Goal: Task Accomplishment & Management: Manage account settings

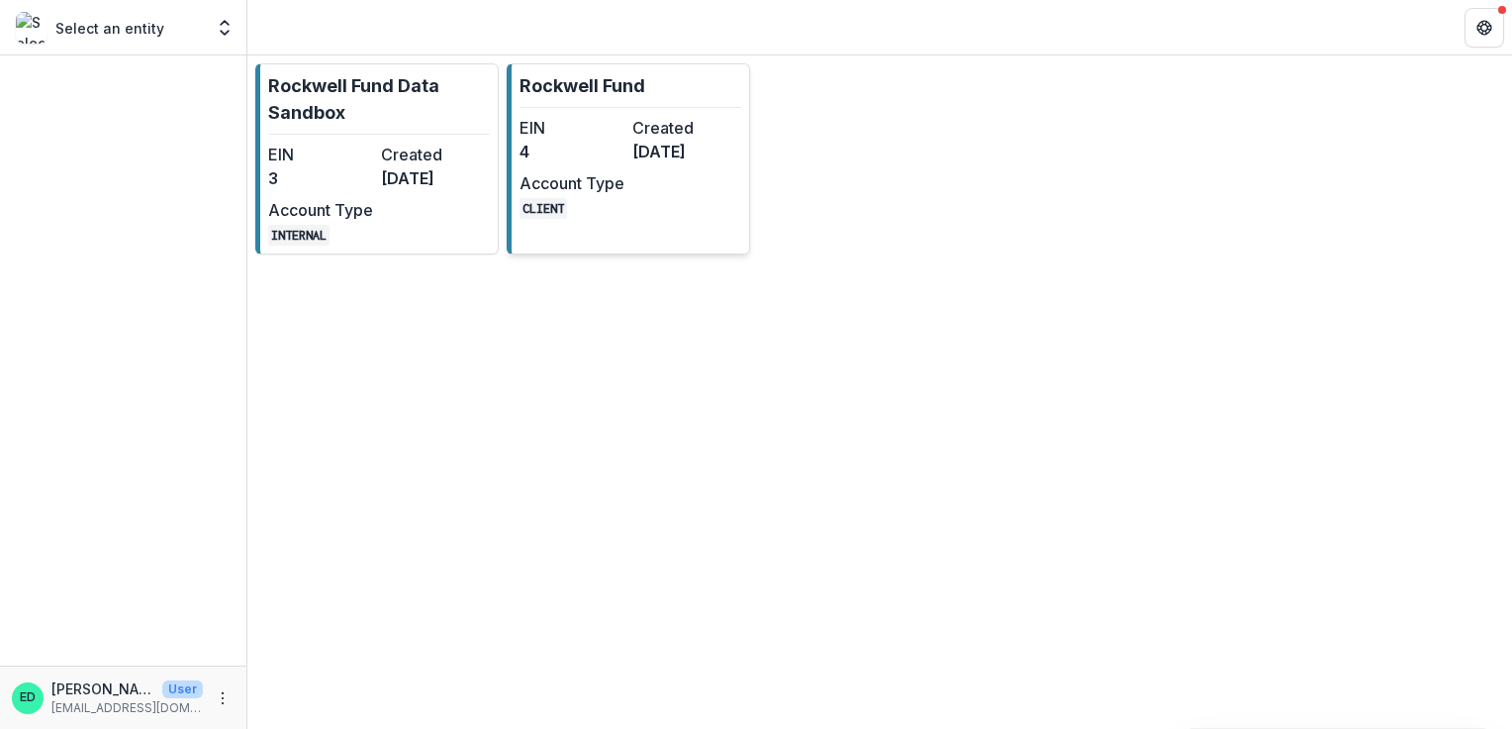
click at [581, 185] on dt "Account Type" at bounding box center [572, 183] width 105 height 24
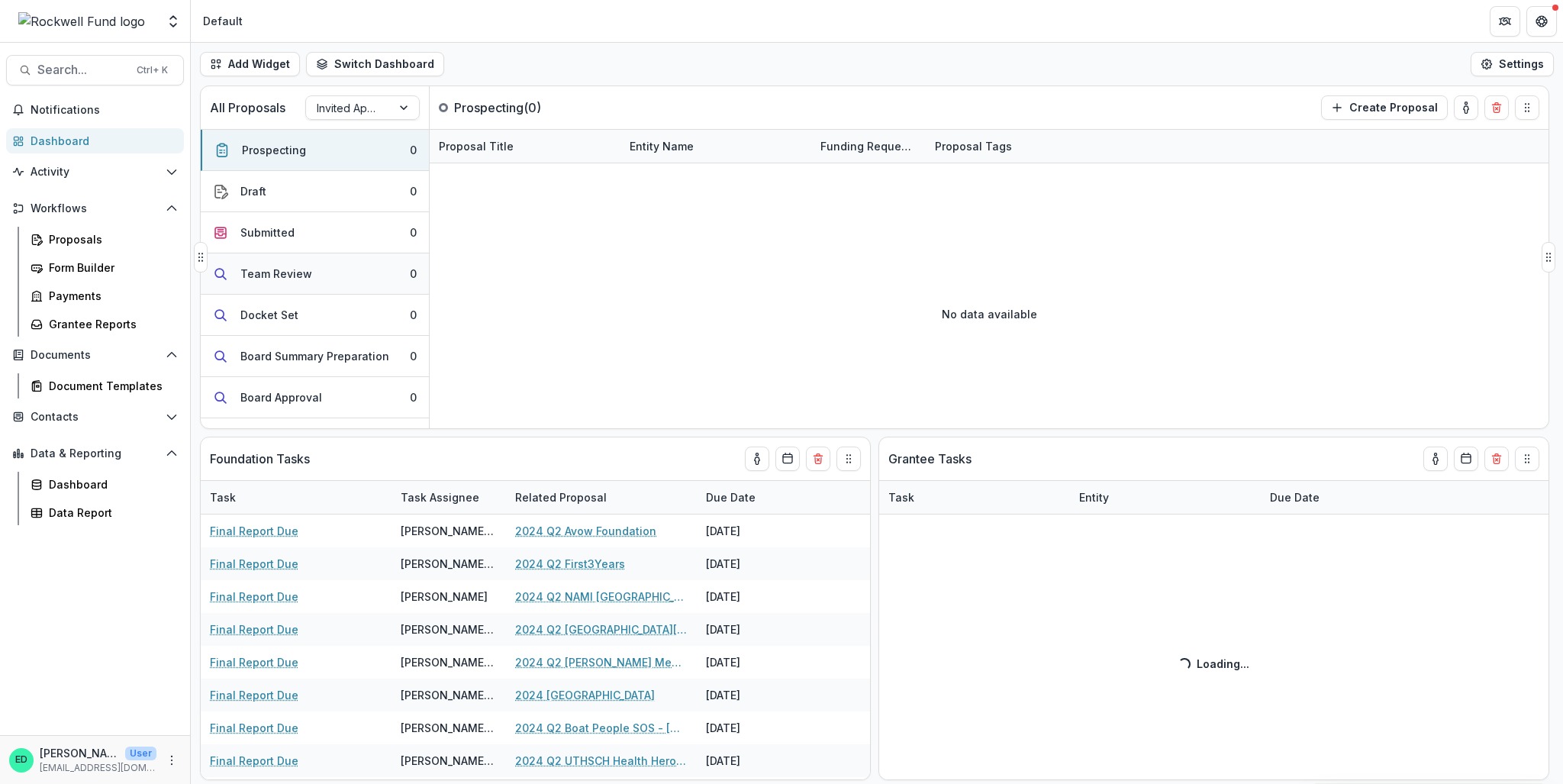
scroll to position [192, 0]
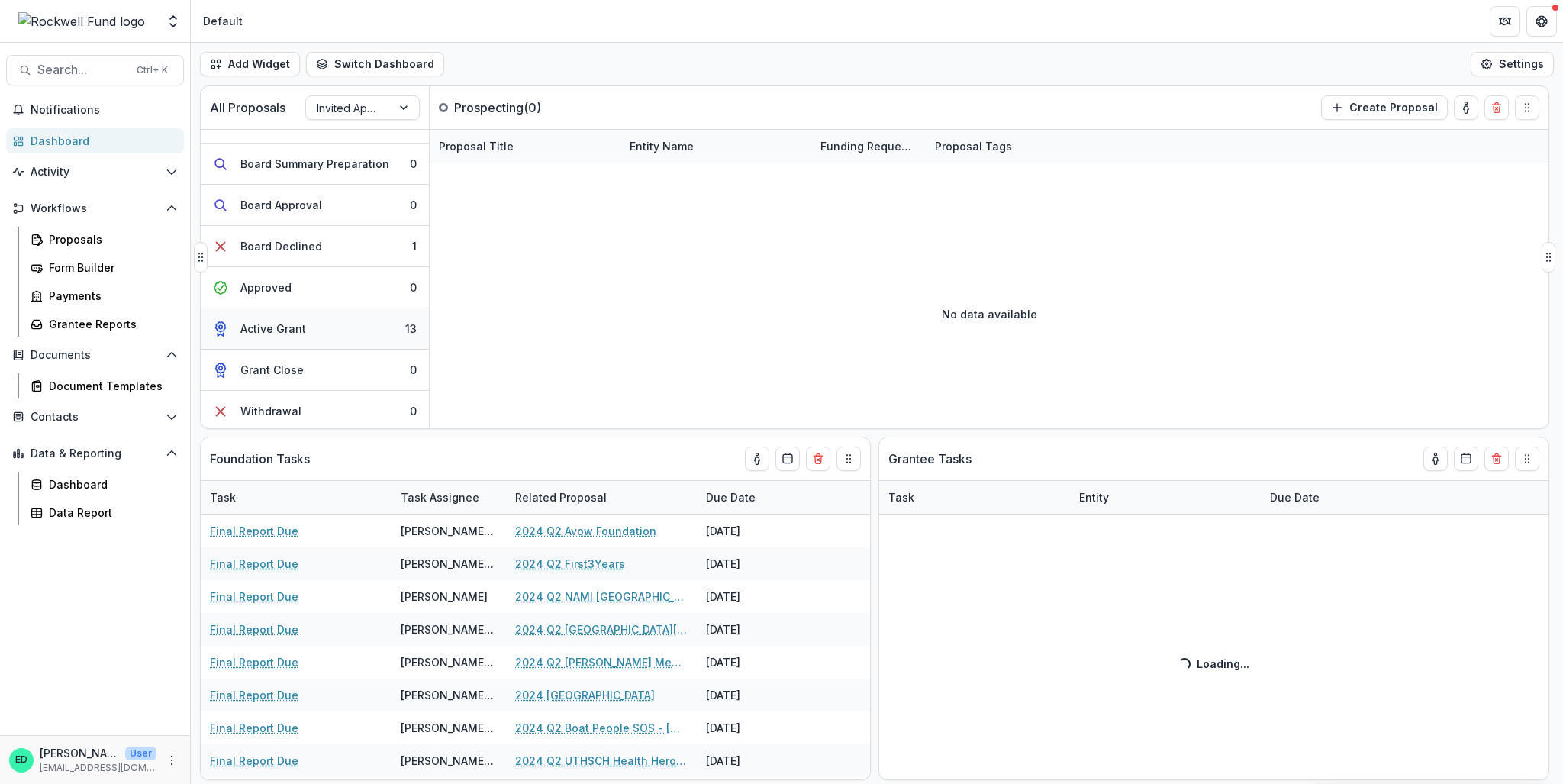
click at [330, 333] on button "Active Grant 13" at bounding box center [315, 328] width 228 height 41
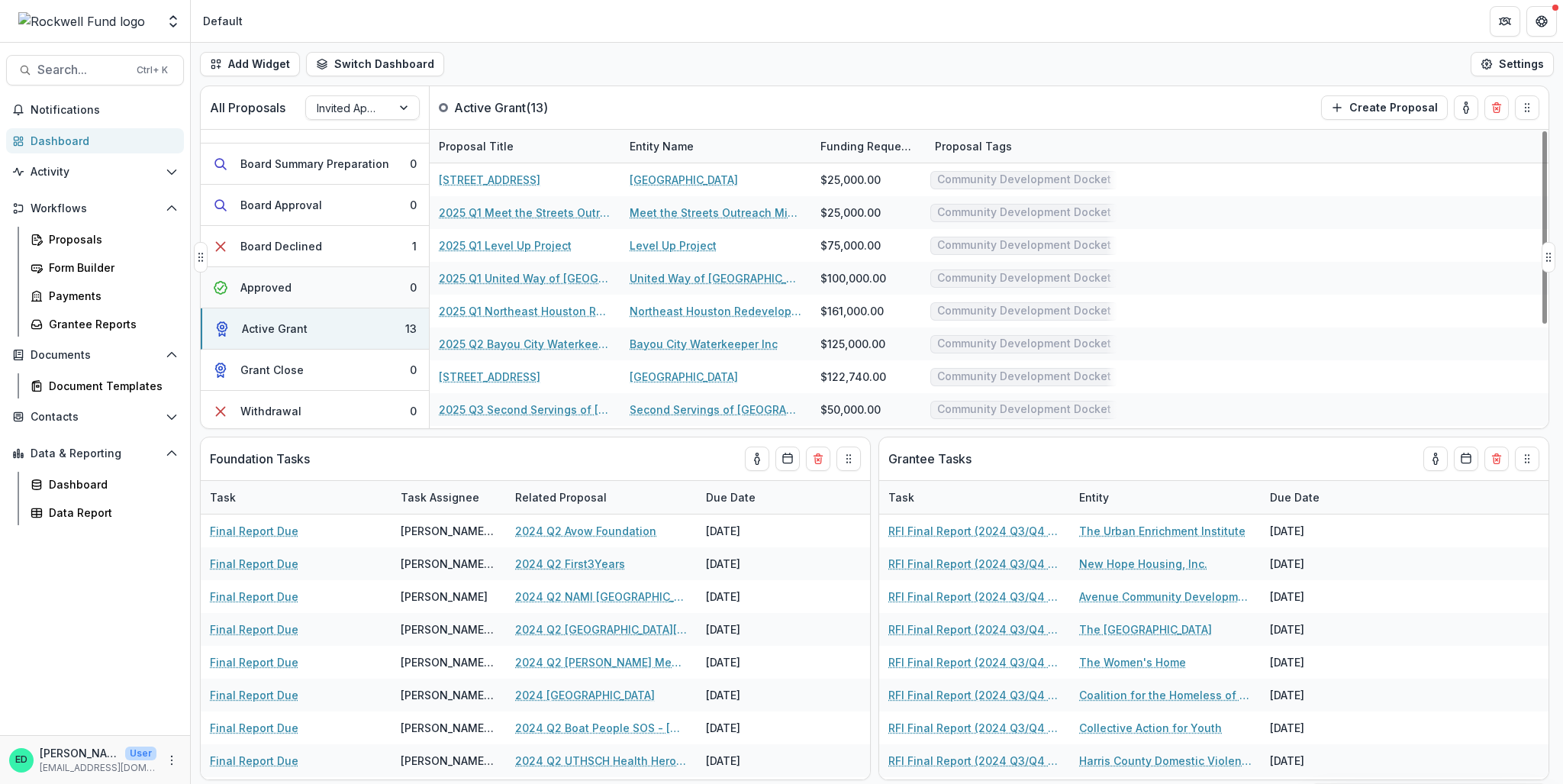
click at [281, 285] on div "Approved" at bounding box center [266, 287] width 51 height 16
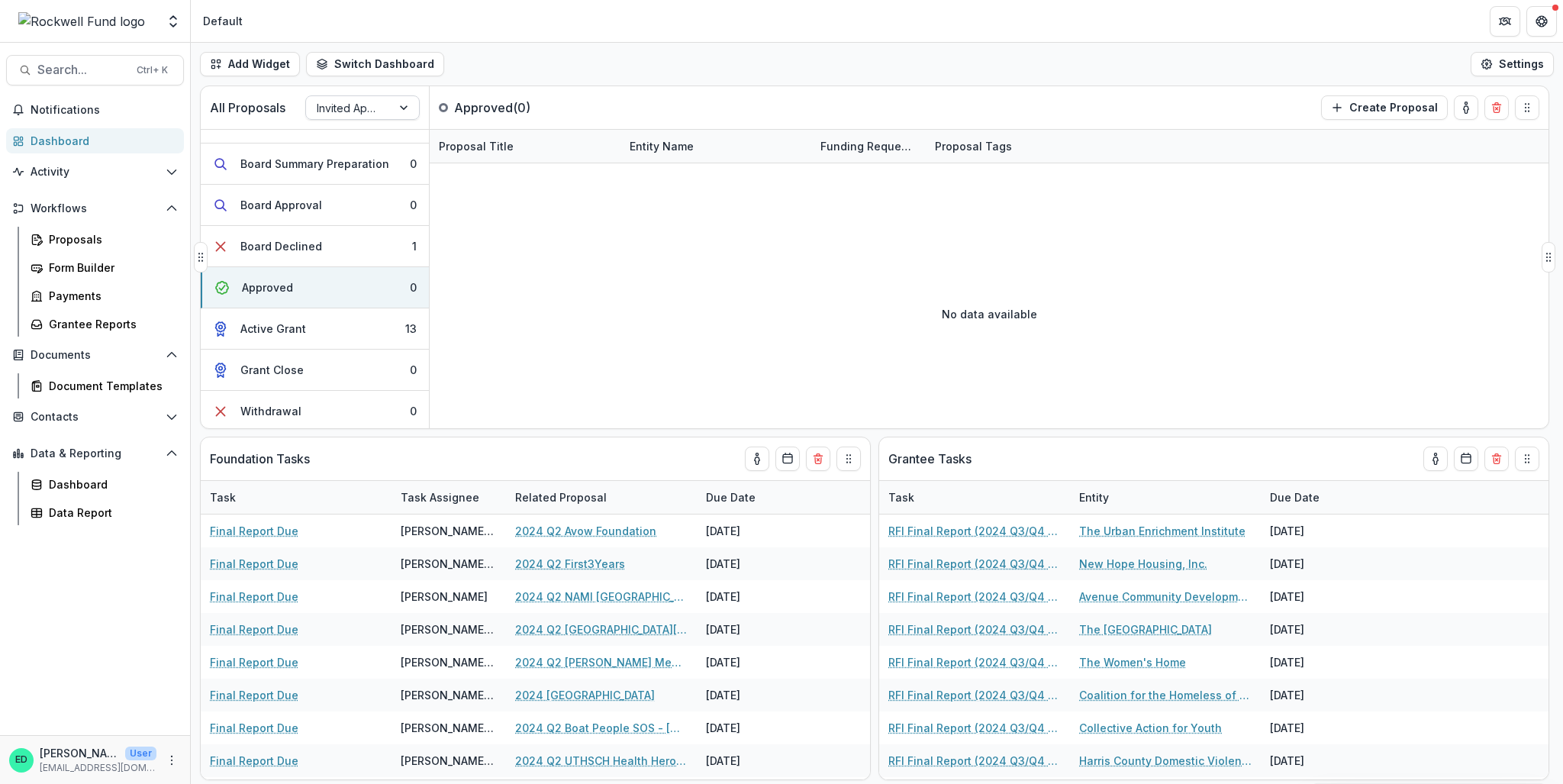
click at [352, 116] on div at bounding box center [349, 108] width 64 height 19
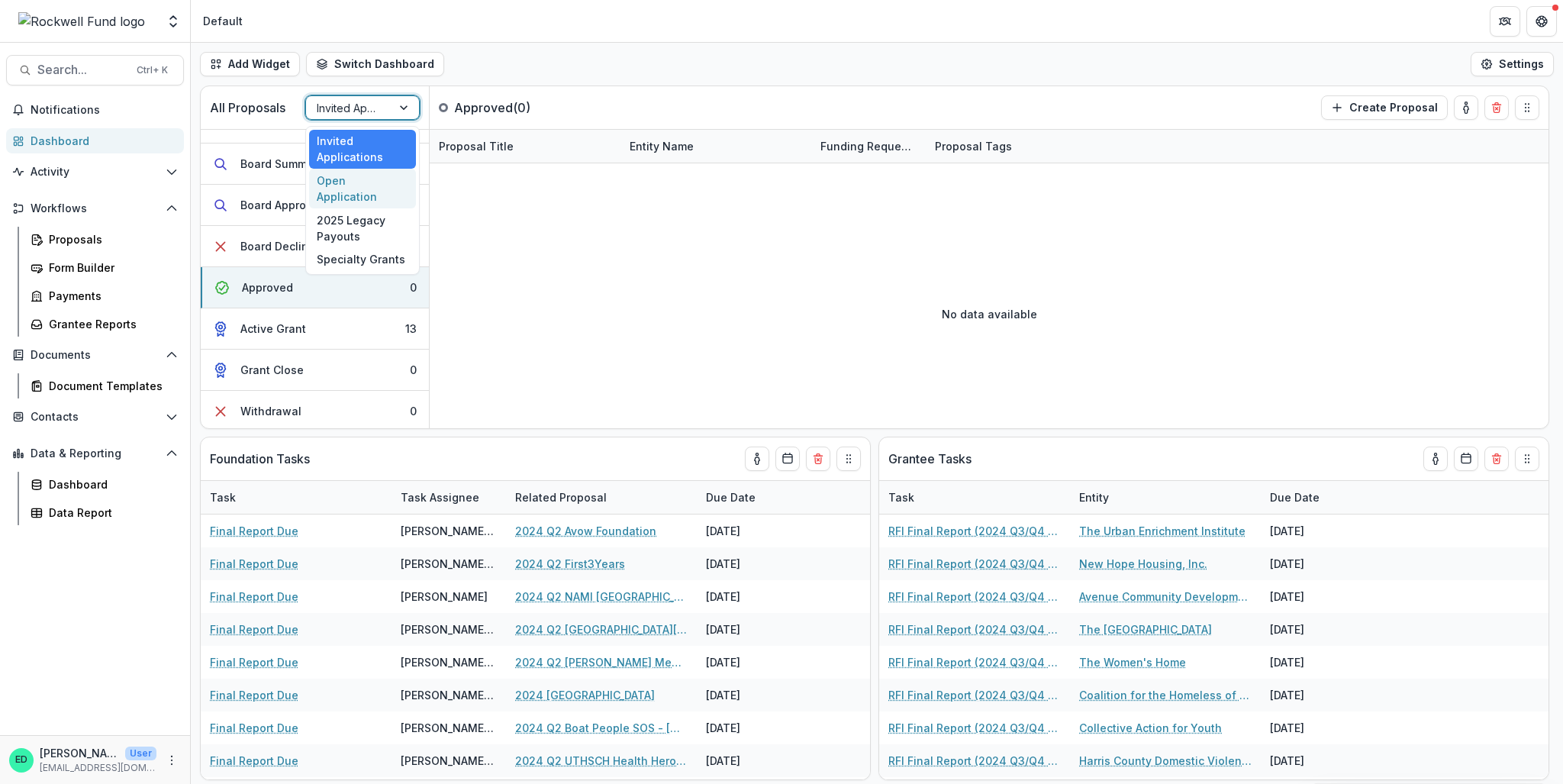
click at [360, 178] on div "Open Application" at bounding box center [362, 188] width 107 height 39
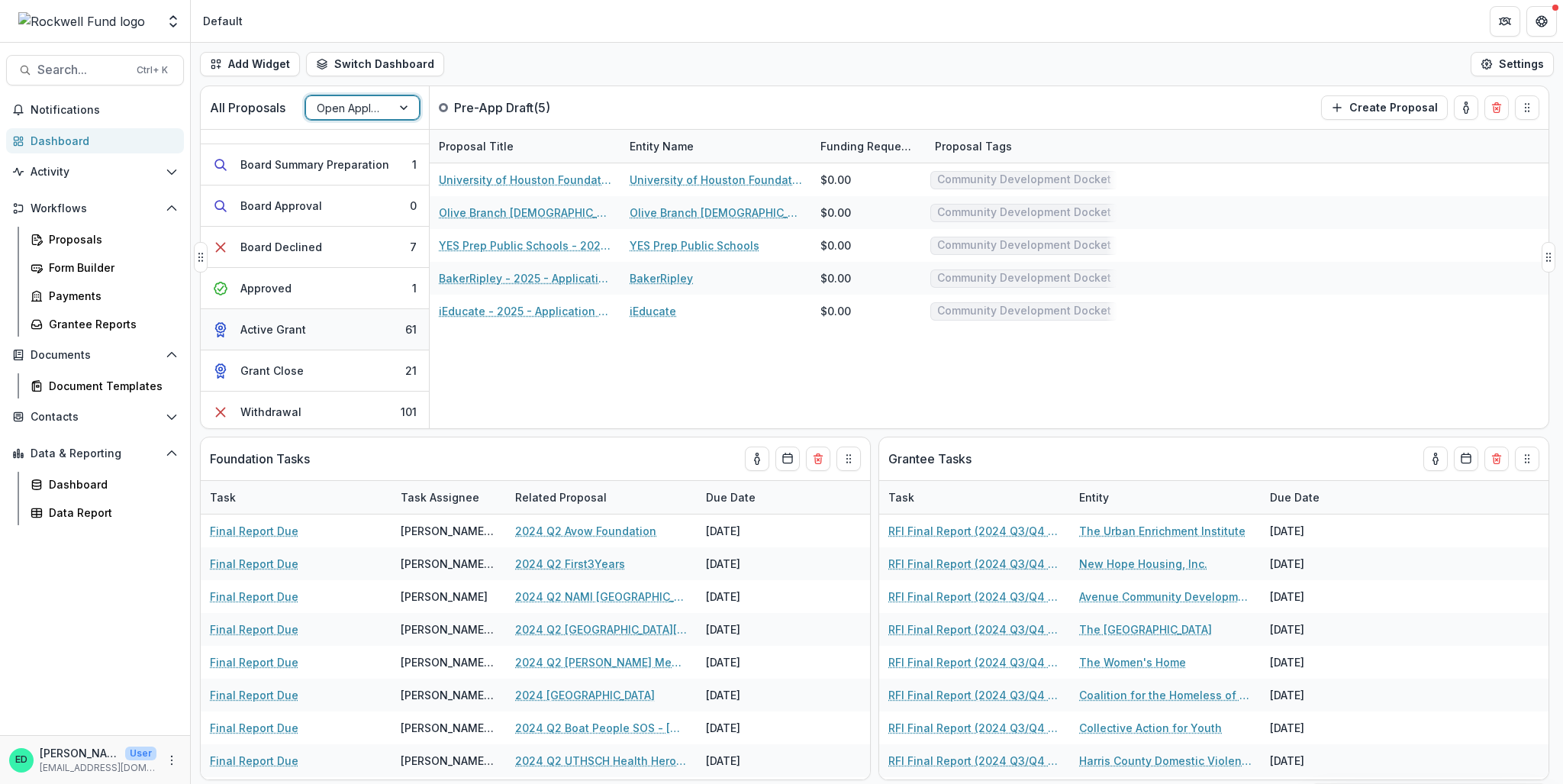
scroll to position [234, 0]
click at [345, 278] on button "Approved 1" at bounding box center [315, 287] width 228 height 41
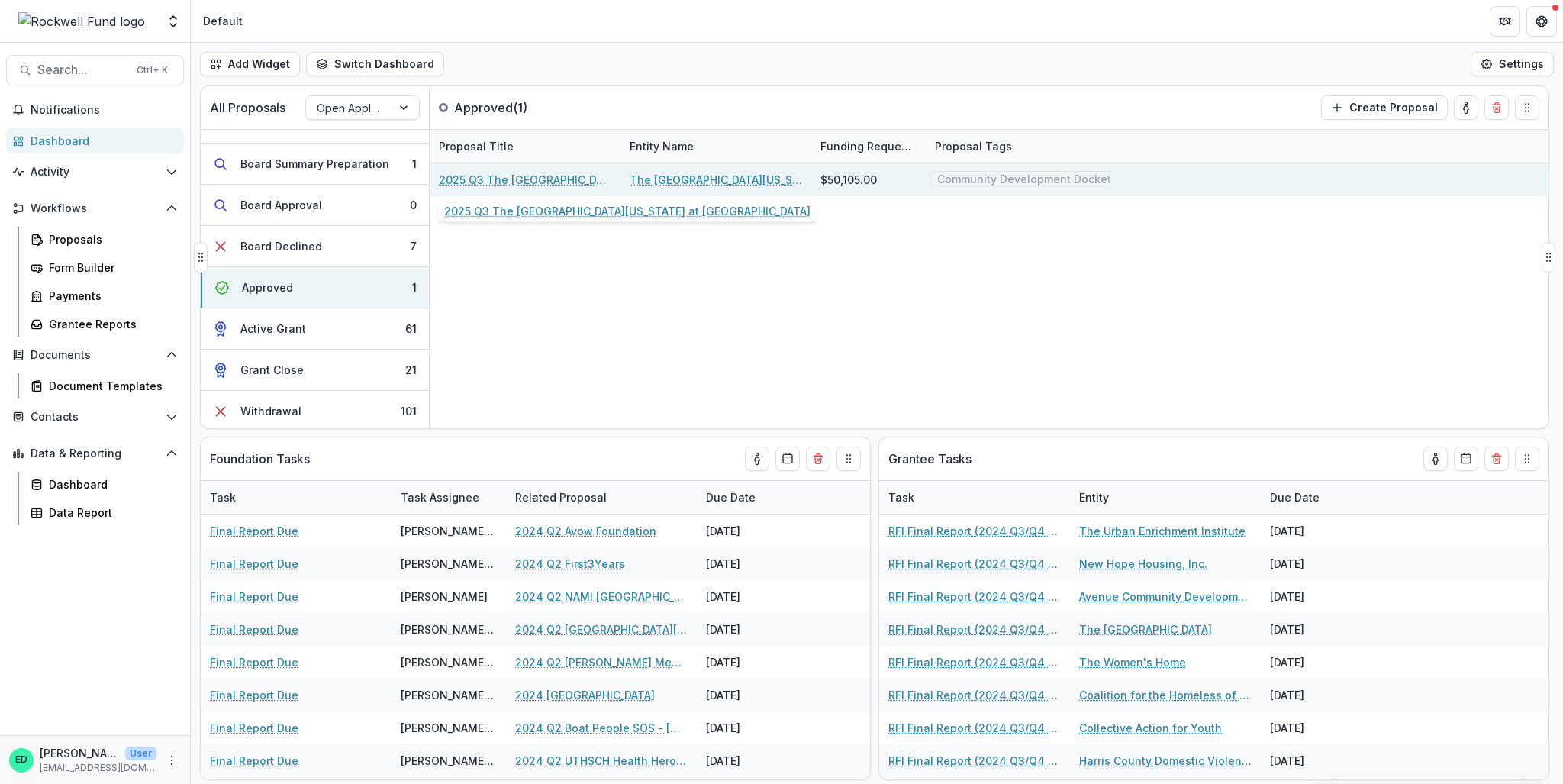
click at [537, 180] on link "2025 Q3 The [GEOGRAPHIC_DATA][US_STATE] at [GEOGRAPHIC_DATA]" at bounding box center [525, 180] width 173 height 16
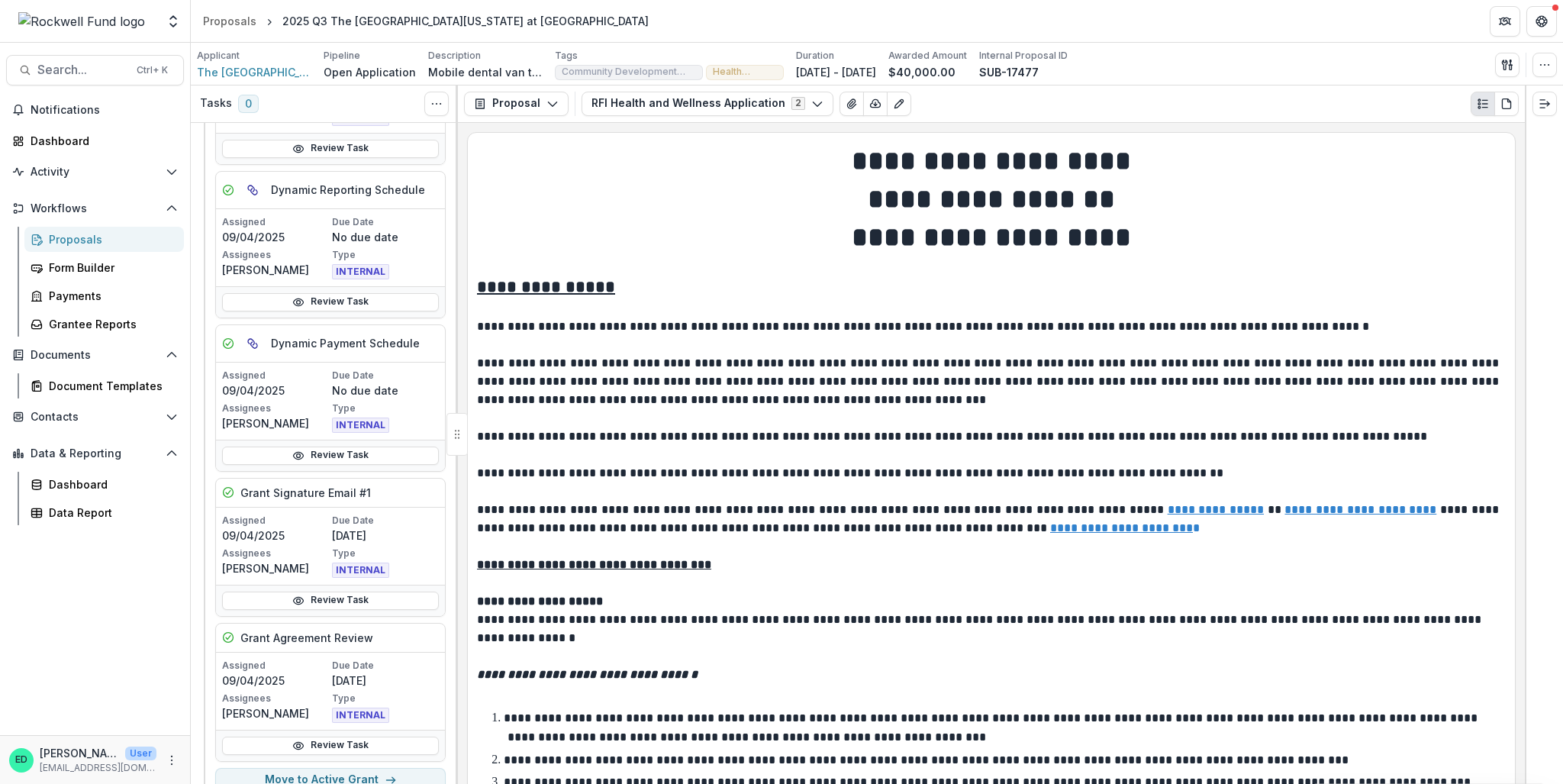
scroll to position [917, 0]
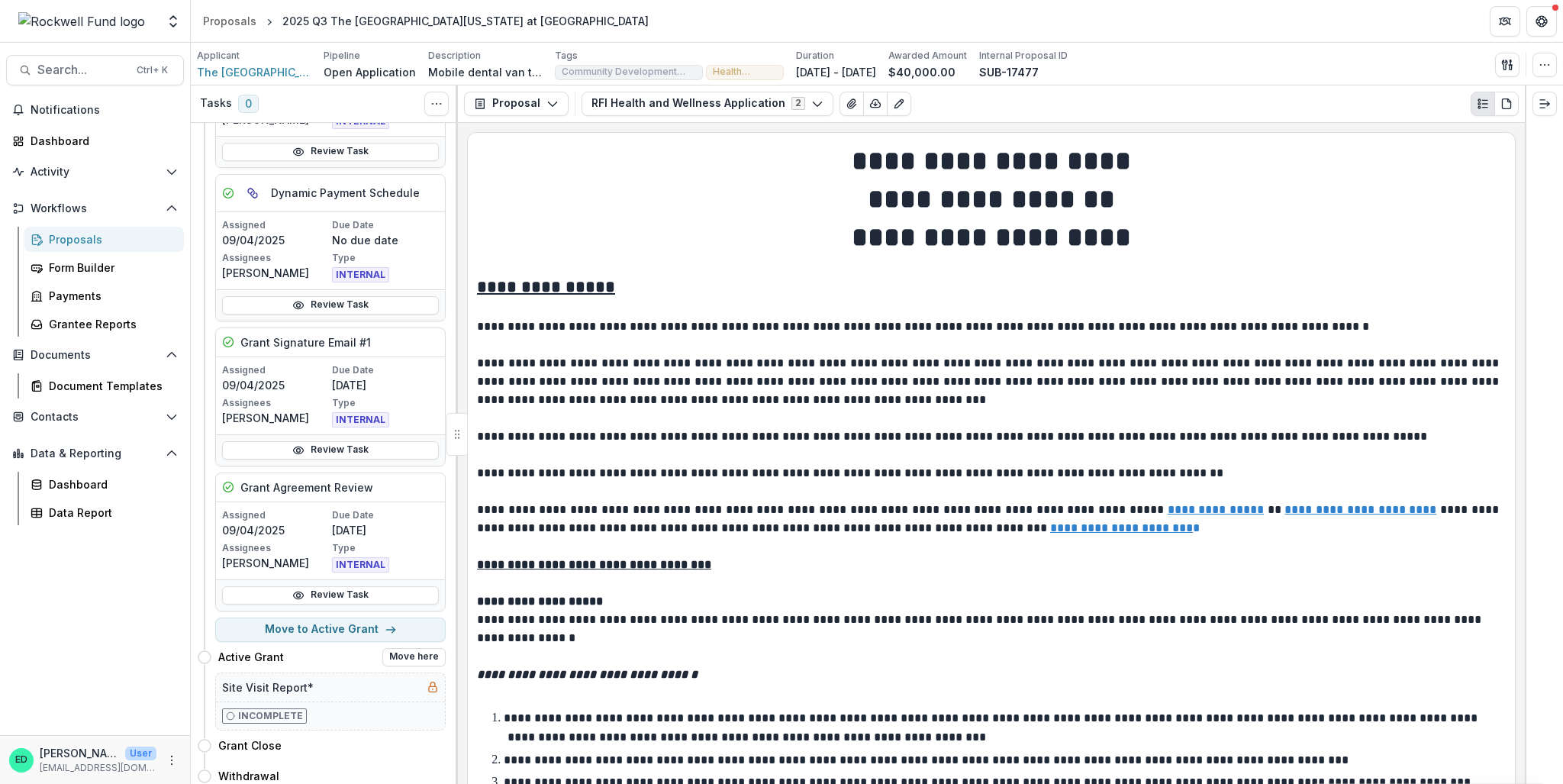
click at [348, 561] on div "Active Grant Move here" at bounding box center [321, 657] width 249 height 31
click at [349, 561] on button "Move to Active Grant" at bounding box center [330, 630] width 231 height 25
select select "**********"
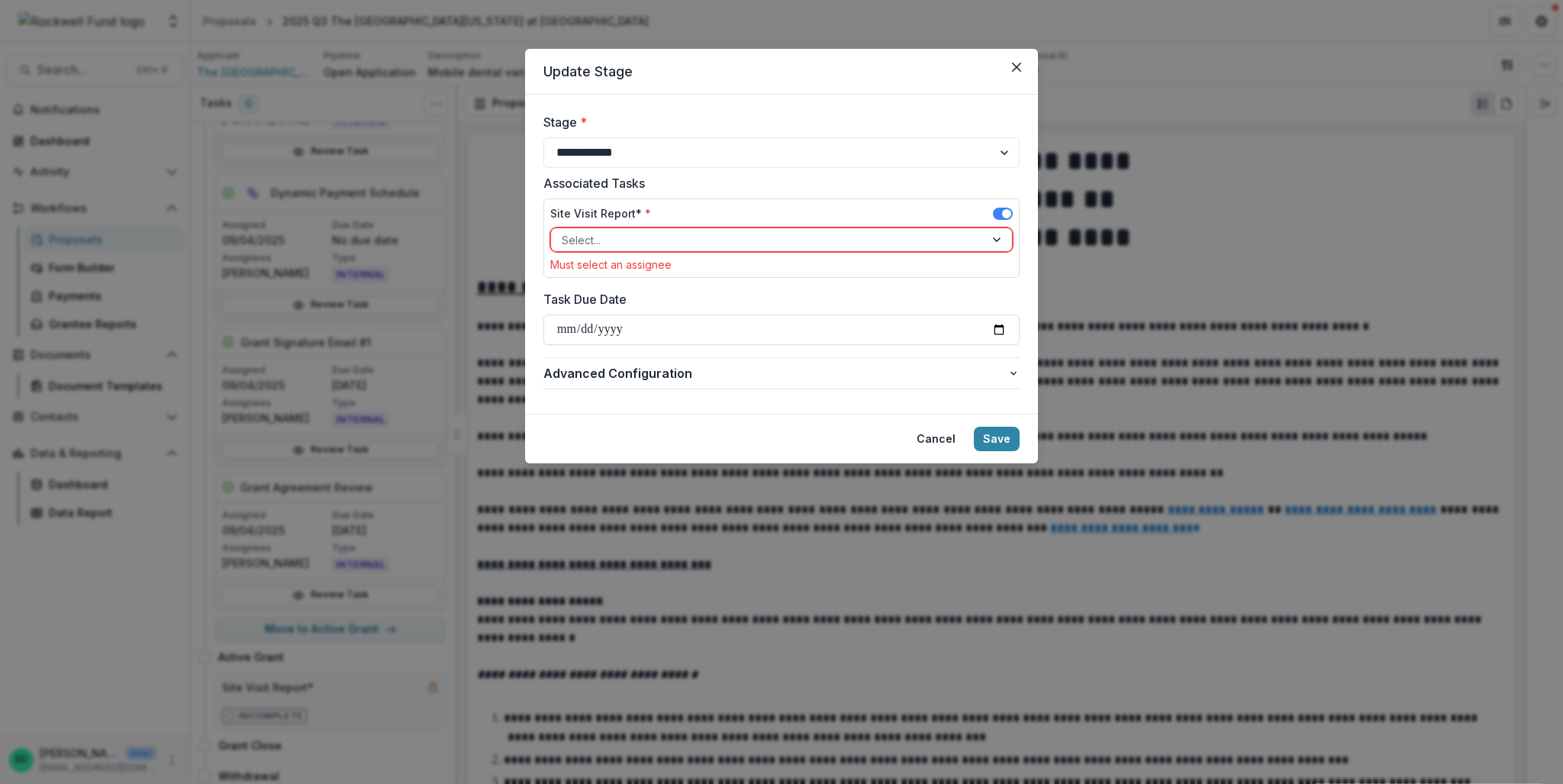
click at [633, 232] on div at bounding box center [768, 240] width 413 height 19
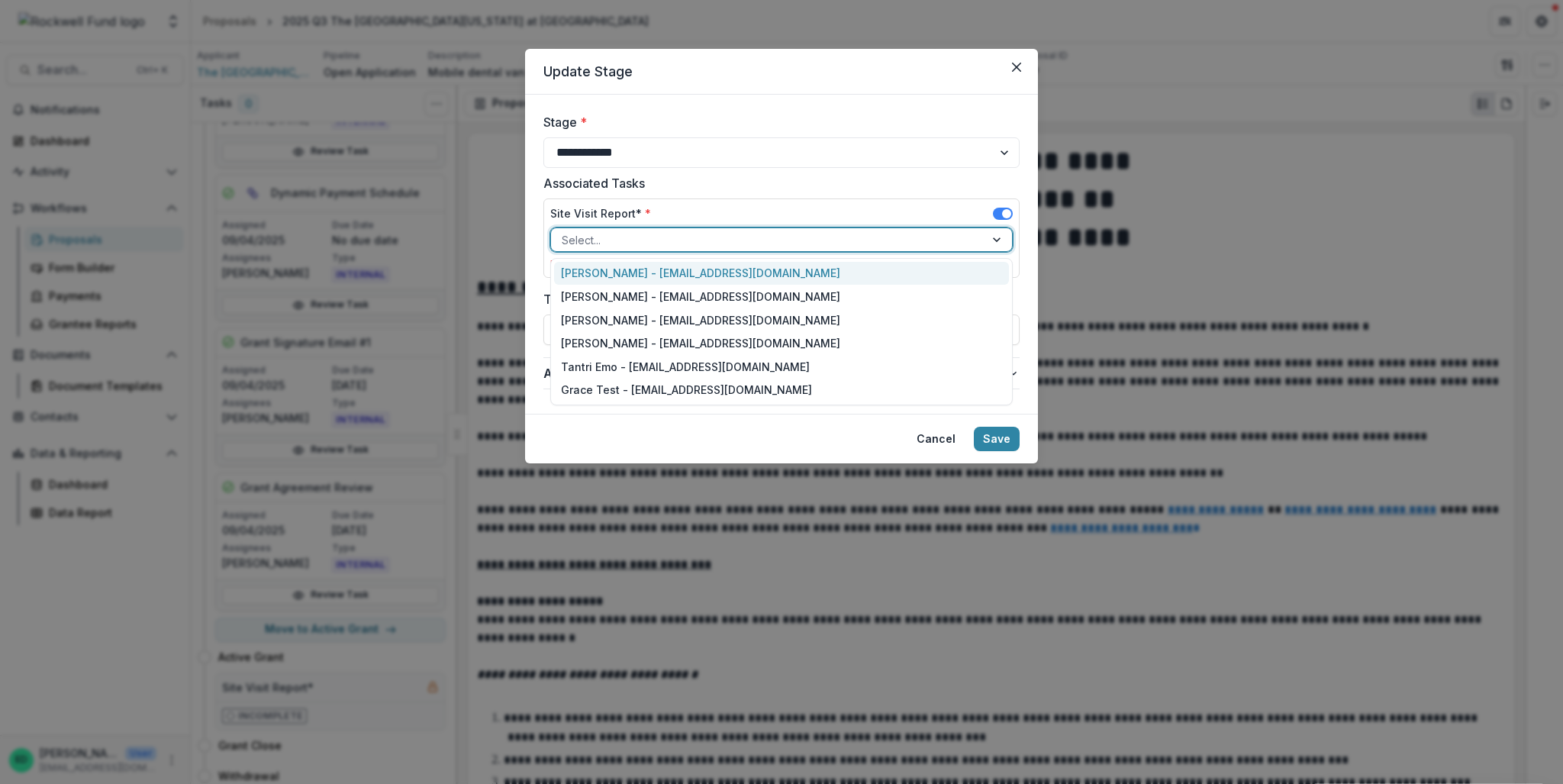
click at [607, 272] on div "[PERSON_NAME] - [EMAIL_ADDRESS][DOMAIN_NAME]" at bounding box center [782, 274] width 455 height 24
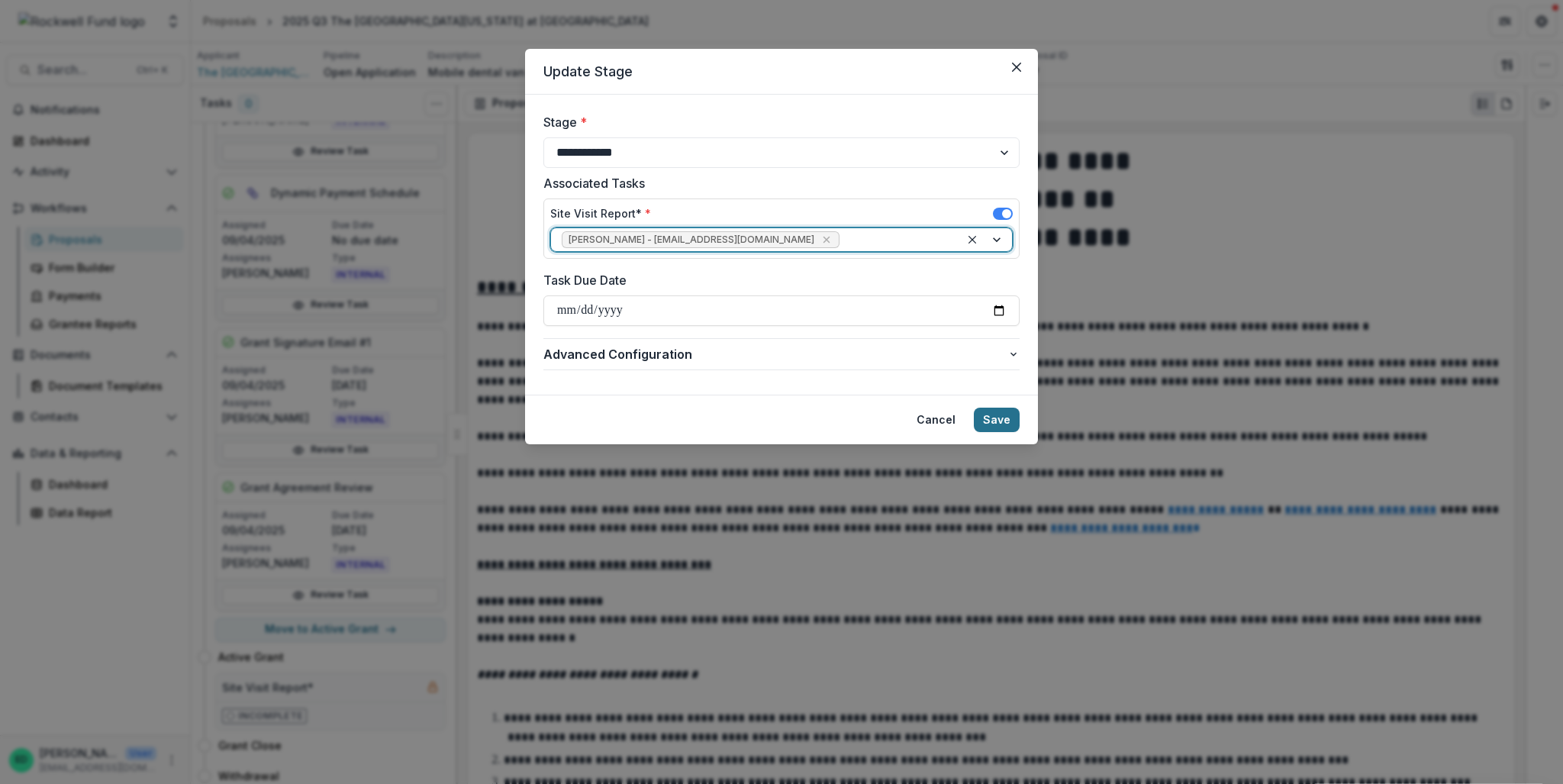
click at [999, 419] on button "Save" at bounding box center [996, 420] width 45 height 25
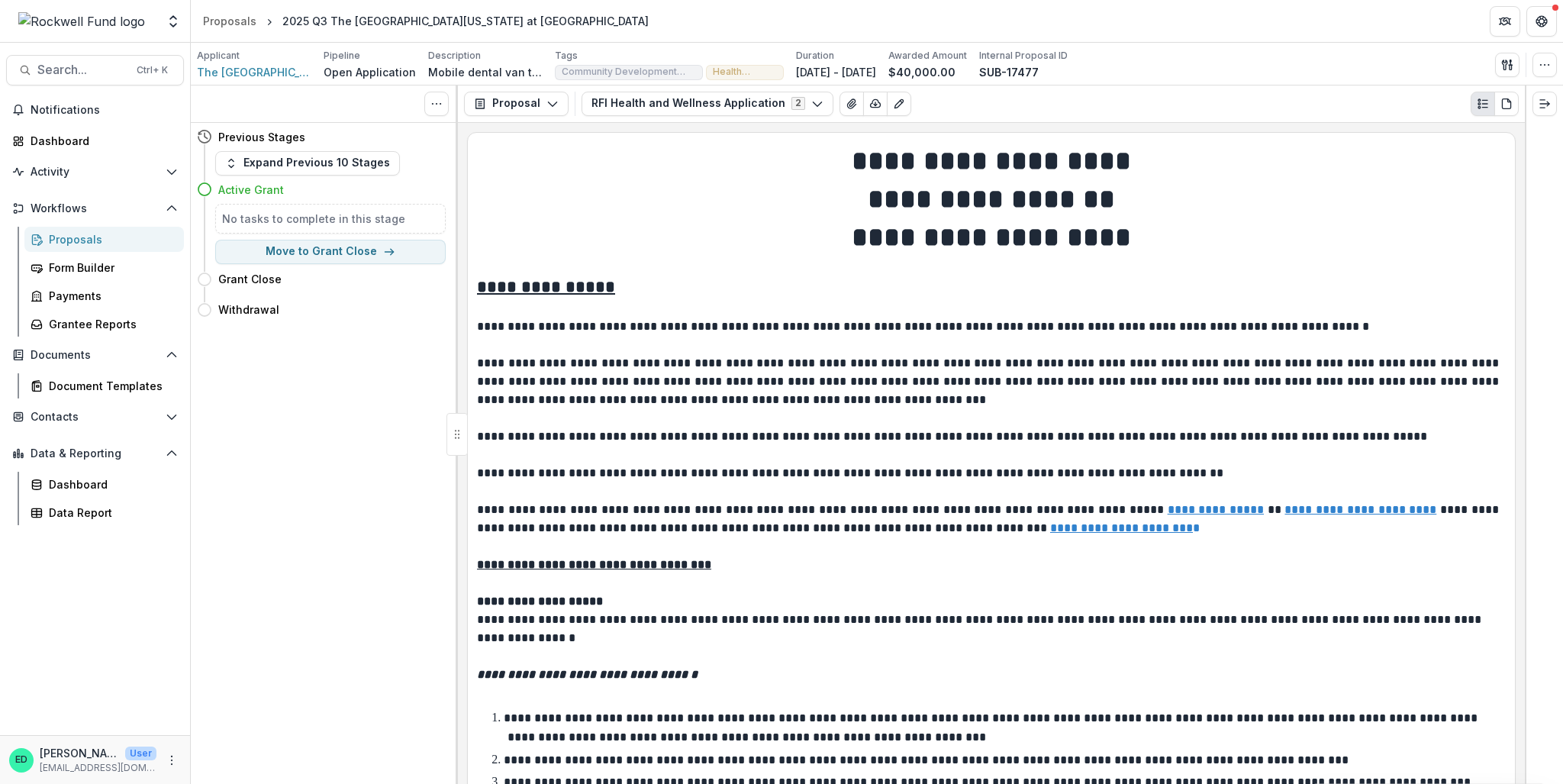
scroll to position [0, 0]
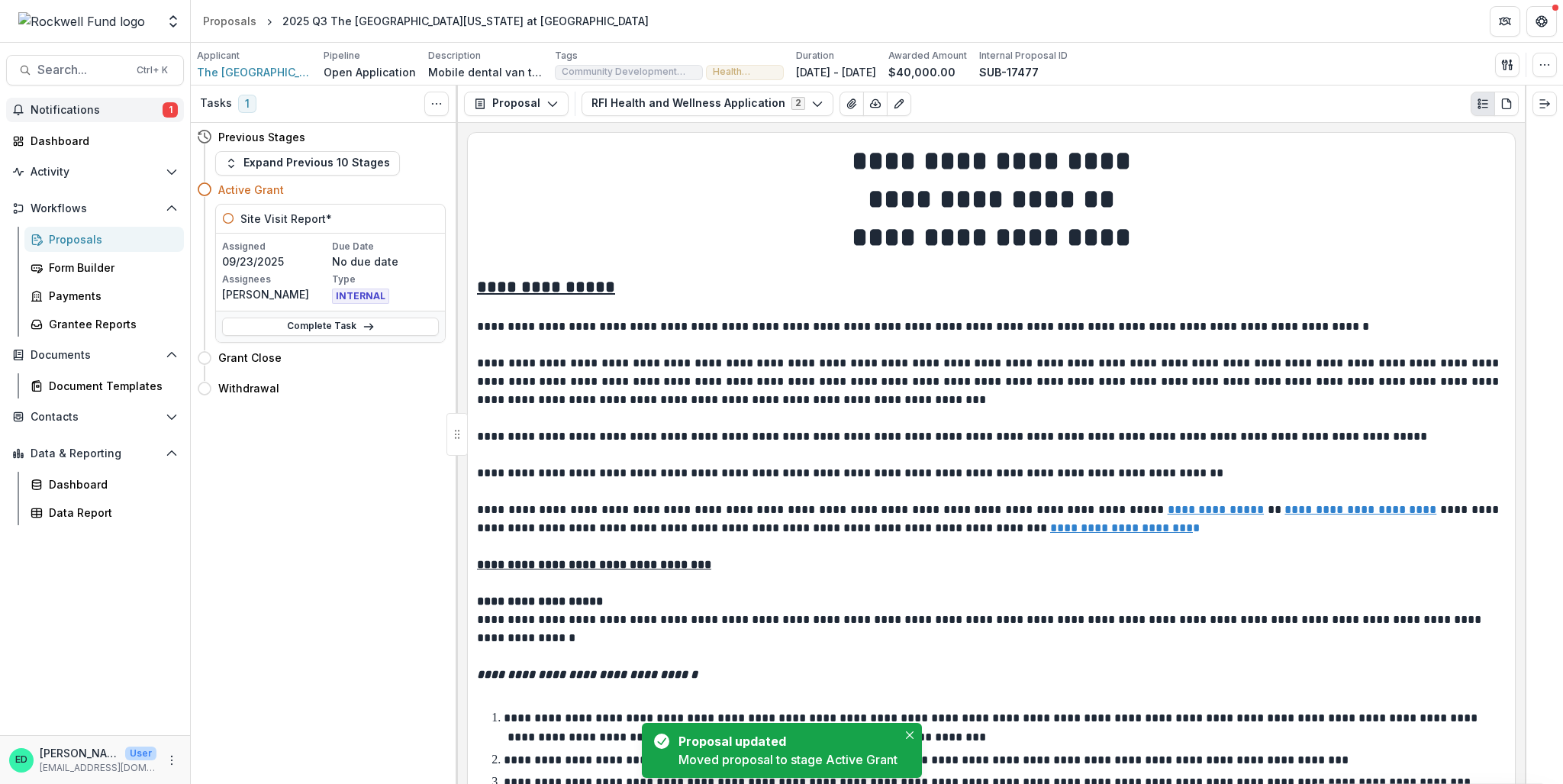
click at [58, 109] on span "Notifications" at bounding box center [96, 110] width 132 height 13
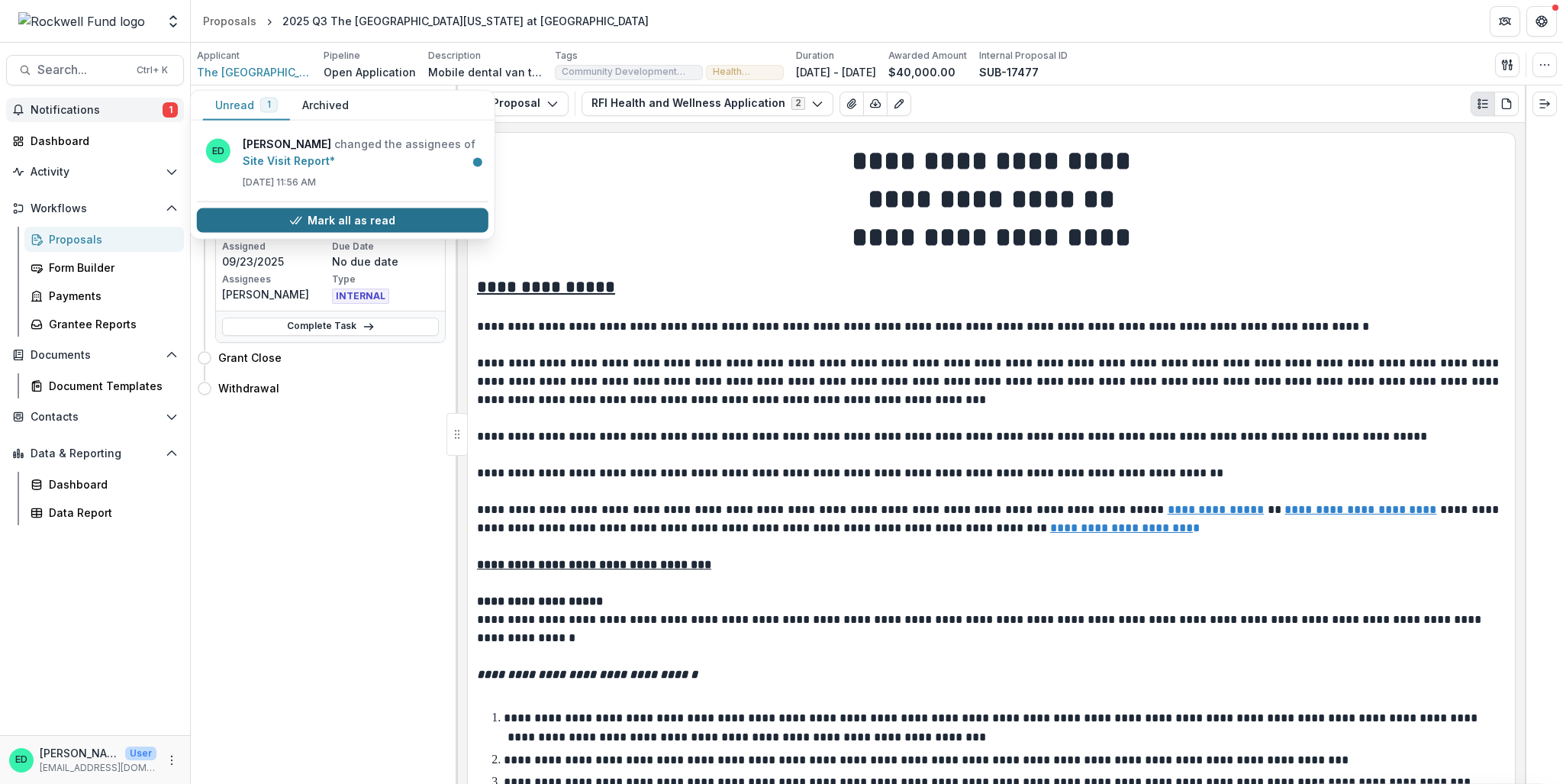
click at [388, 220] on button "Mark all as read" at bounding box center [342, 220] width 291 height 25
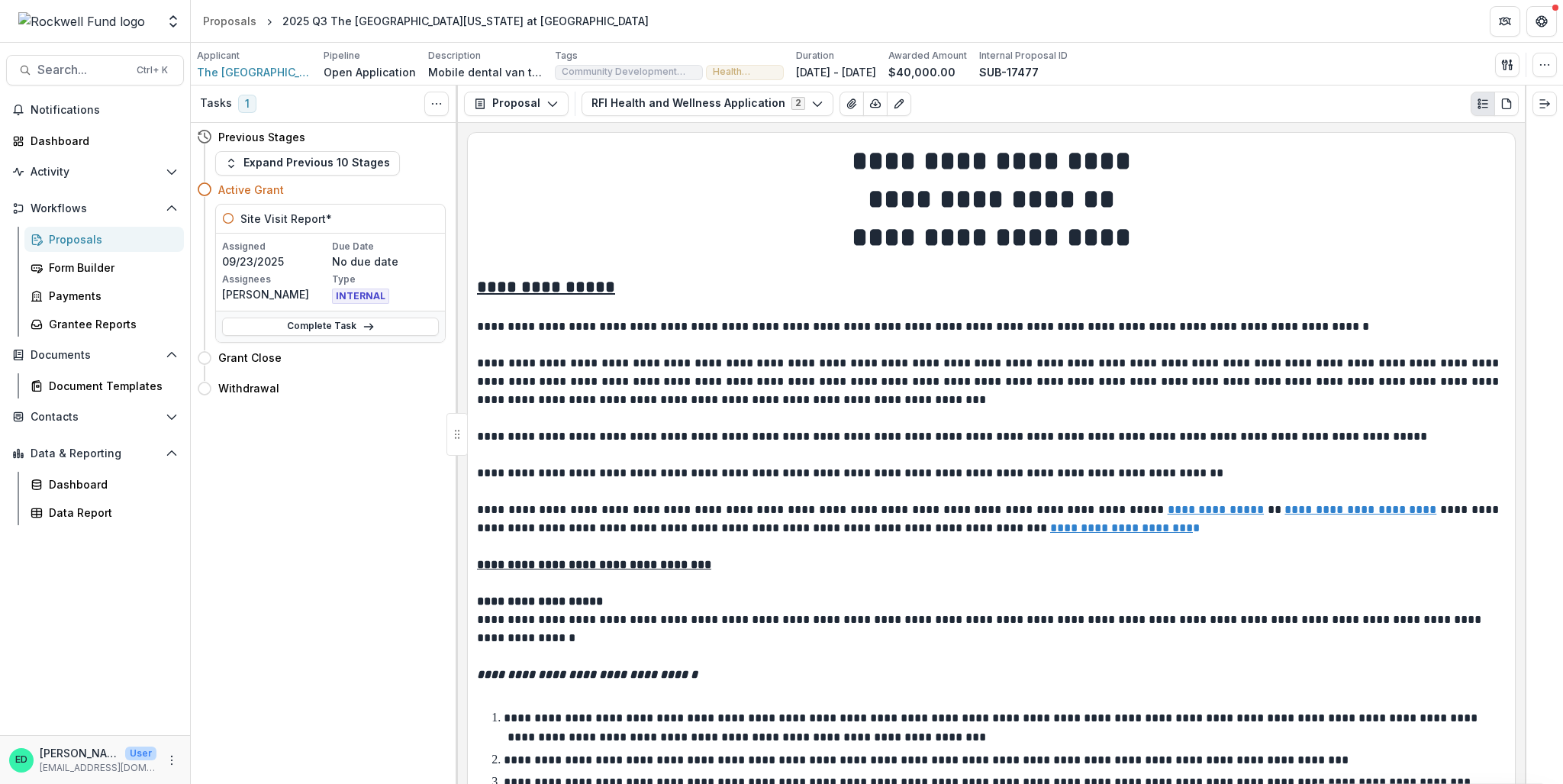
click at [648, 197] on h1 "**********" at bounding box center [992, 199] width 1029 height 38
click at [107, 247] on div "Proposals" at bounding box center [109, 239] width 123 height 16
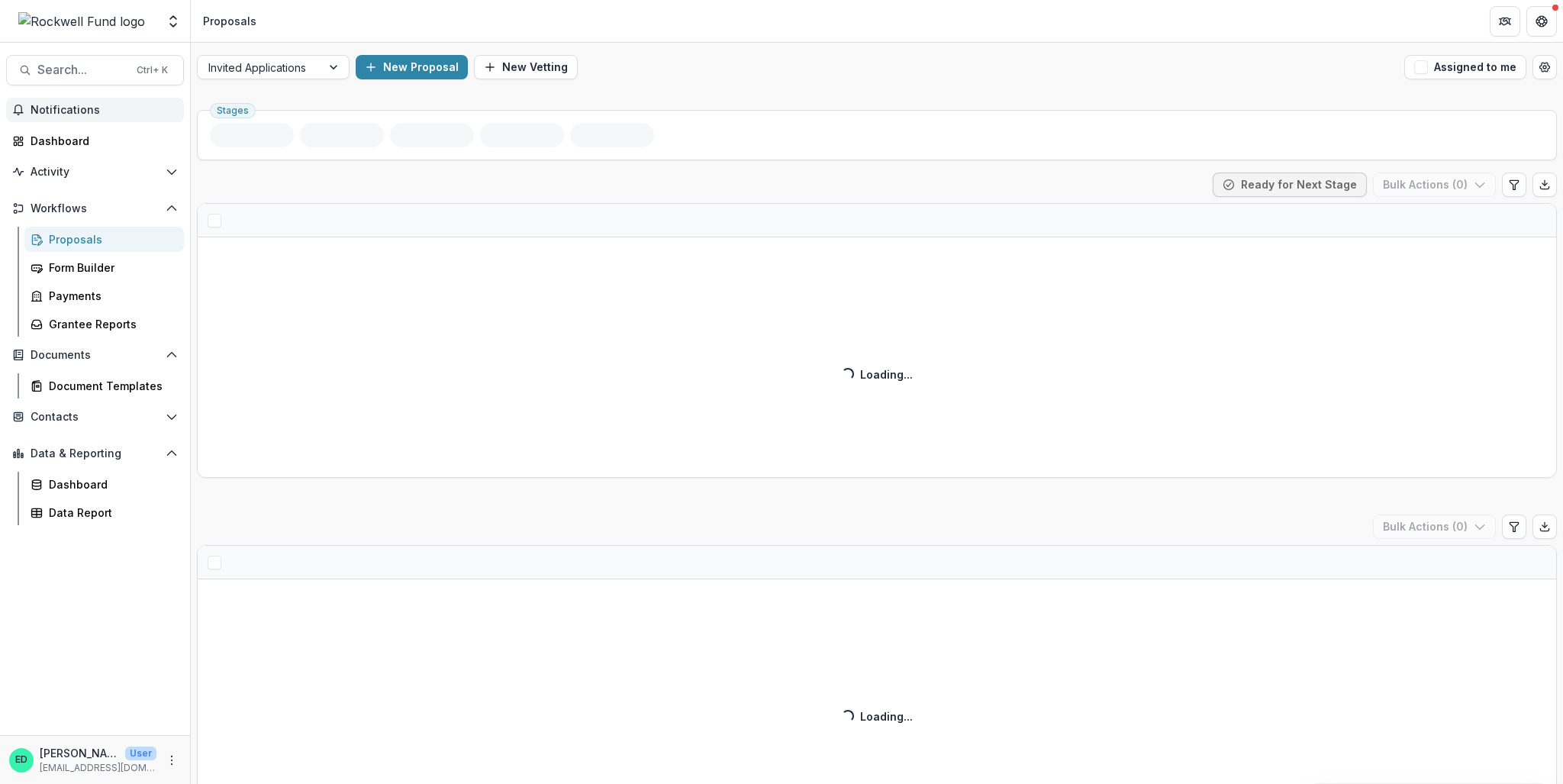
click at [89, 104] on span "Notifications" at bounding box center [104, 110] width 147 height 13
click at [71, 137] on div "Dashboard" at bounding box center [101, 140] width 141 height 16
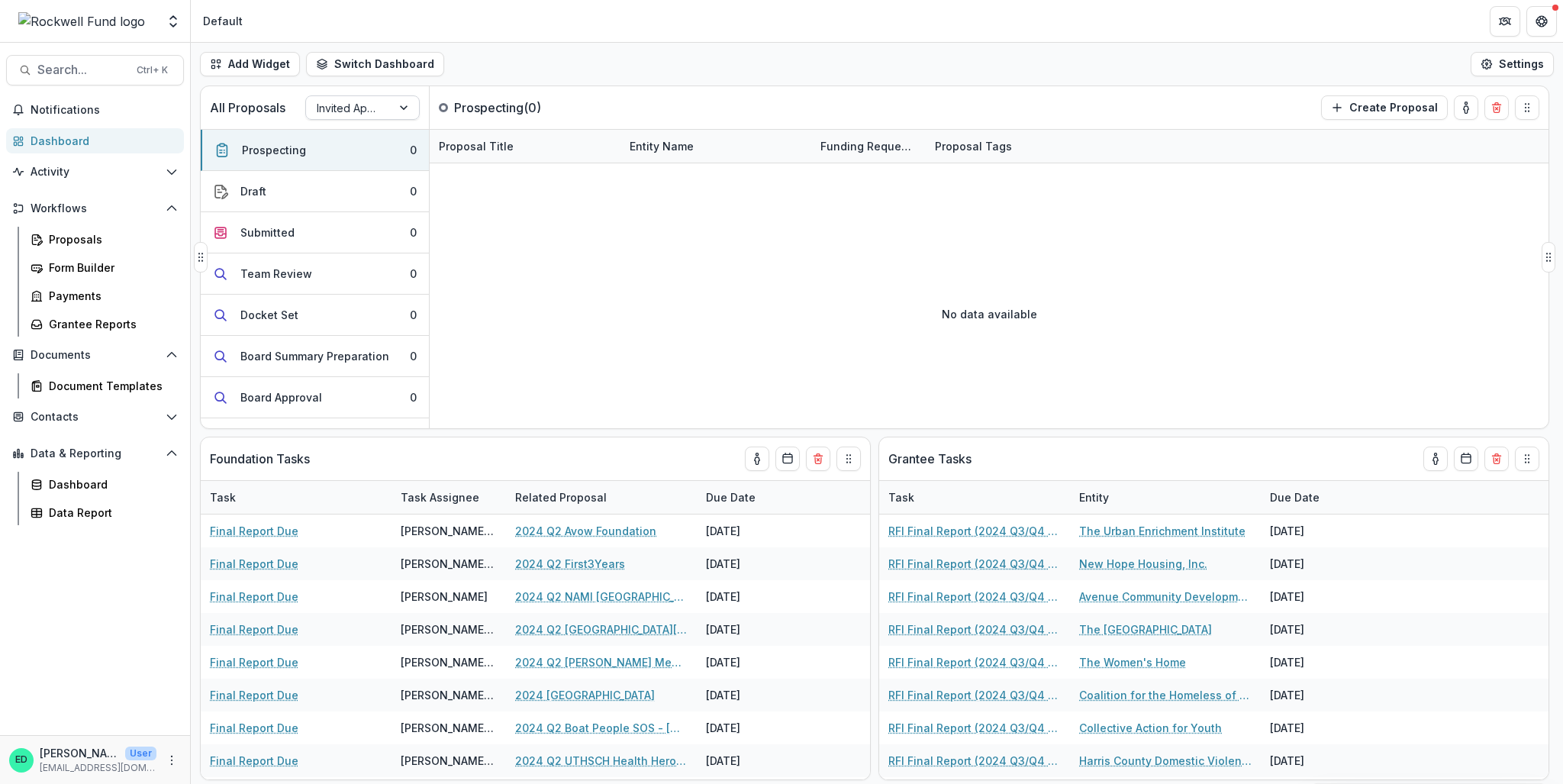
click at [369, 109] on div at bounding box center [349, 108] width 64 height 19
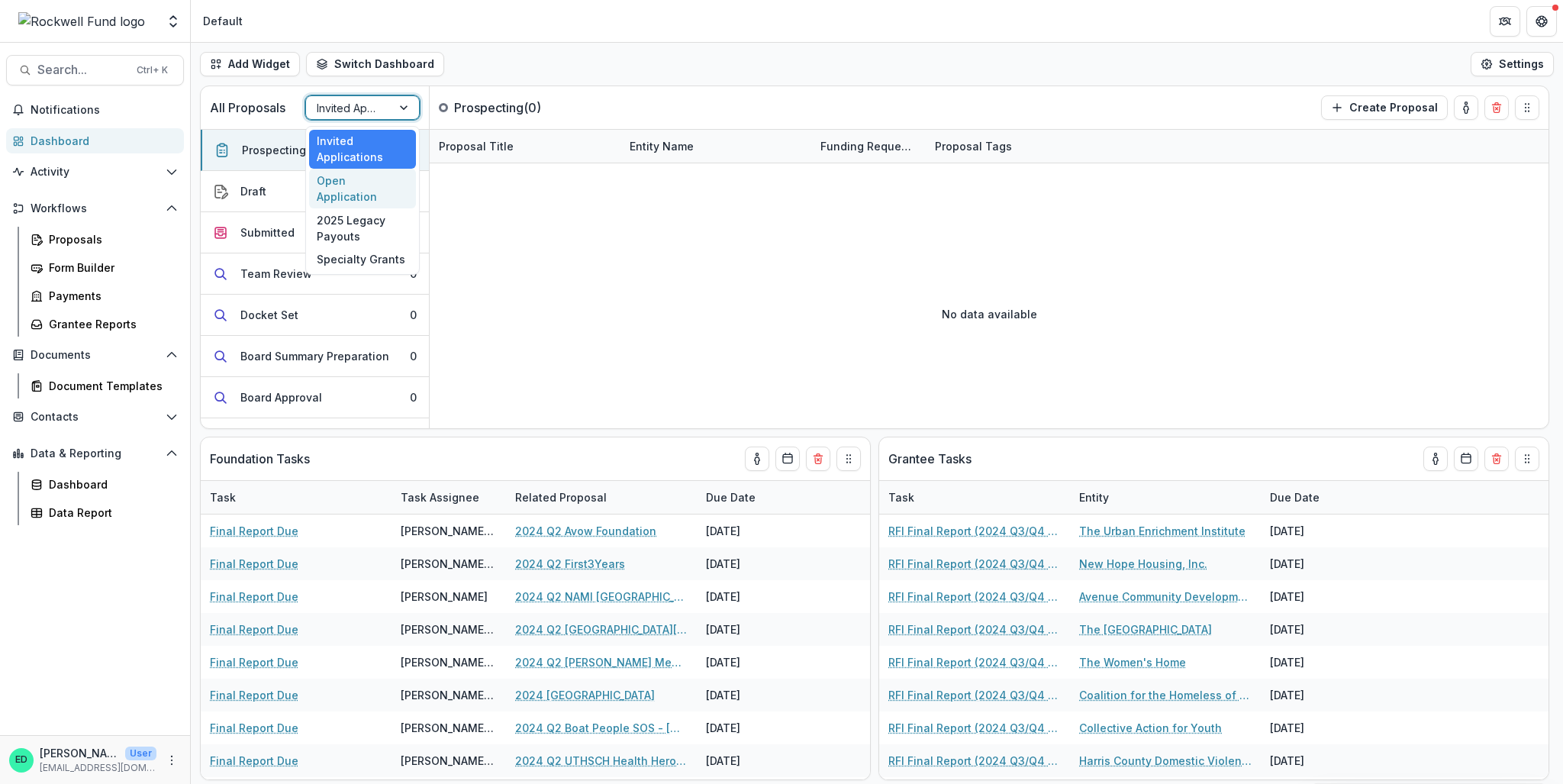
click at [347, 178] on div "Open Application" at bounding box center [362, 188] width 107 height 39
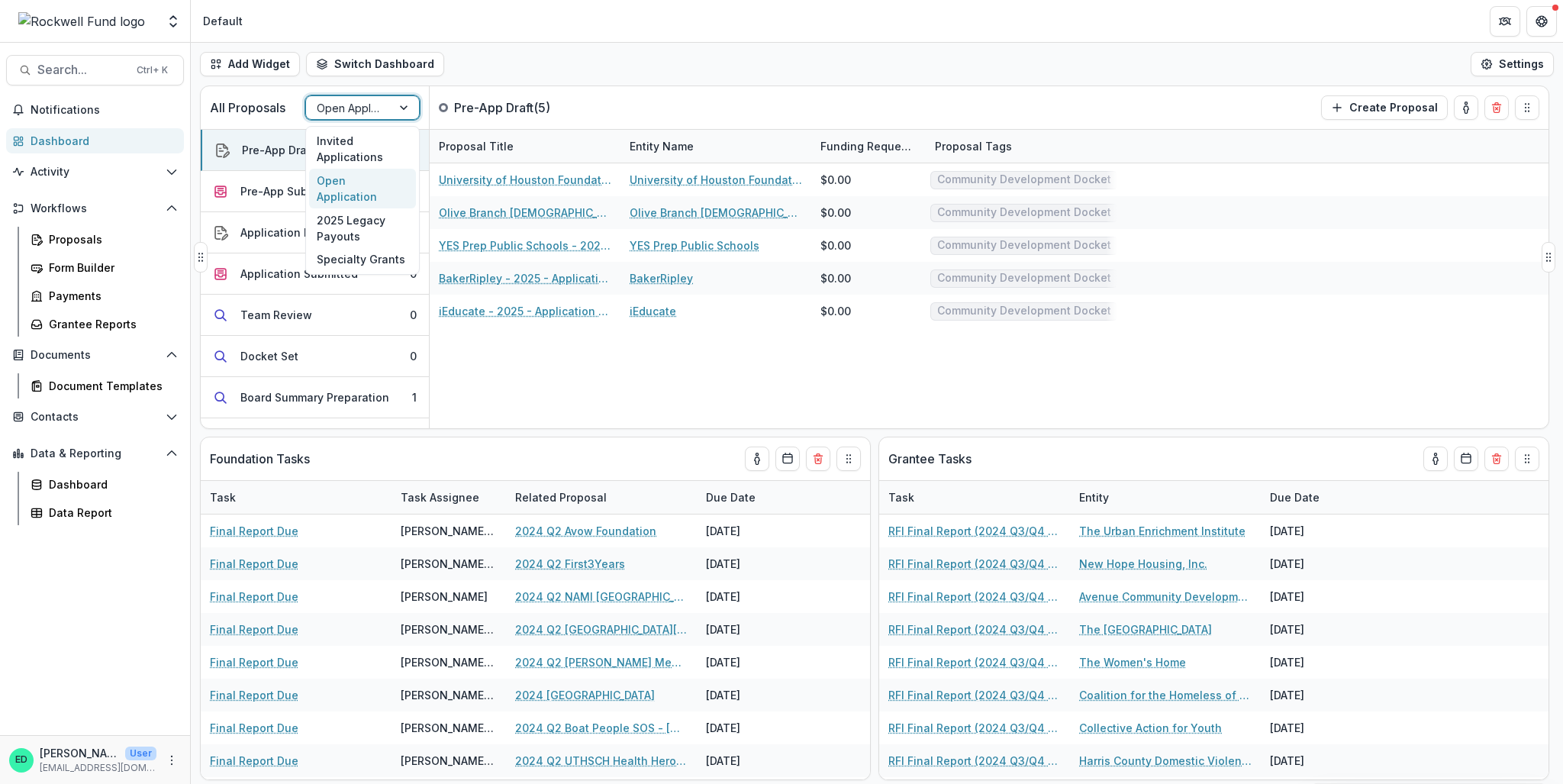
click at [359, 113] on div at bounding box center [349, 108] width 64 height 19
click at [358, 135] on div "Invited Applications" at bounding box center [362, 149] width 107 height 39
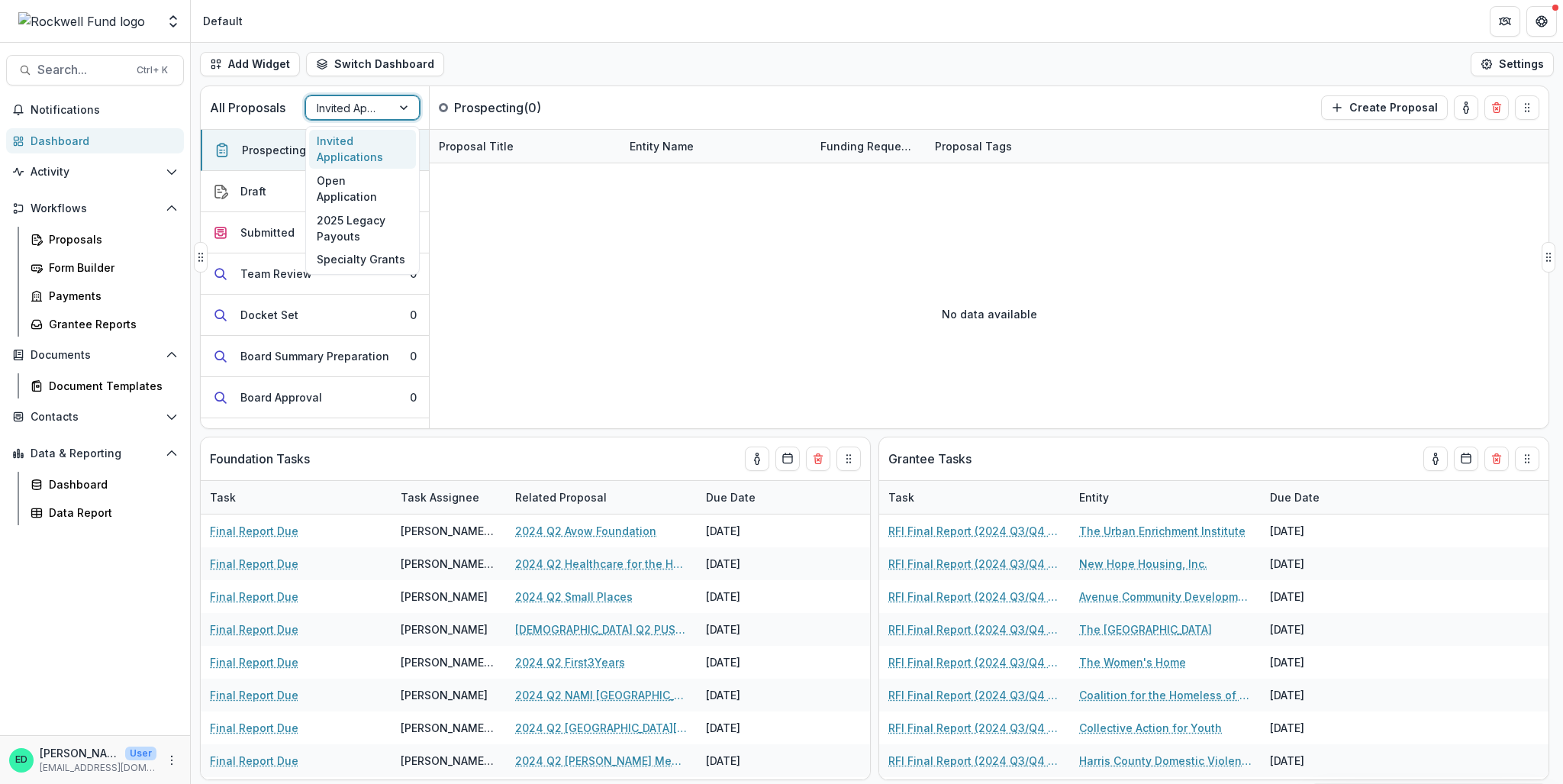
click at [359, 108] on div at bounding box center [349, 108] width 64 height 19
click at [360, 181] on div "Open Application" at bounding box center [362, 188] width 107 height 39
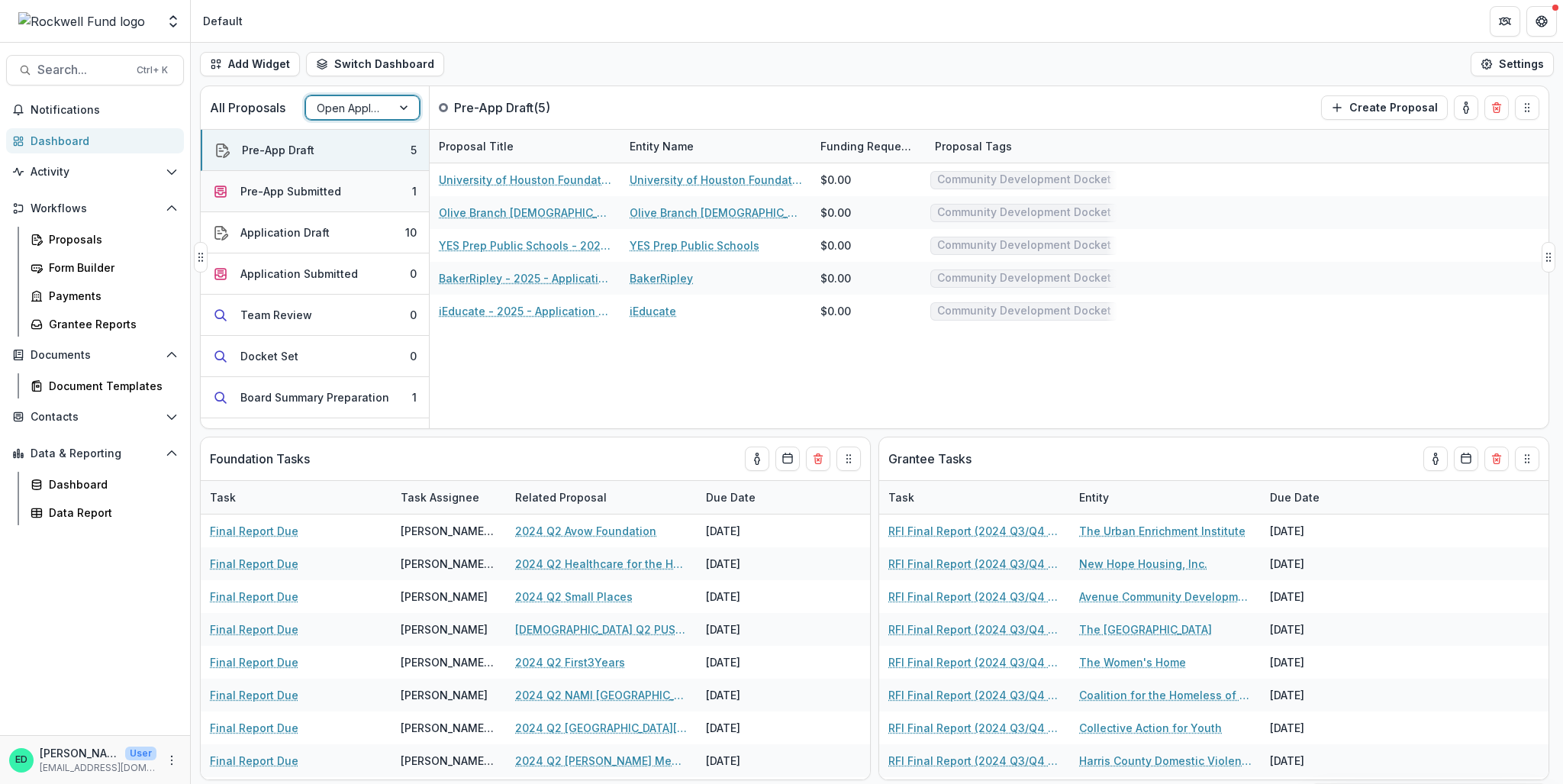
click at [388, 189] on button "Pre-App Submitted 1" at bounding box center [315, 191] width 228 height 41
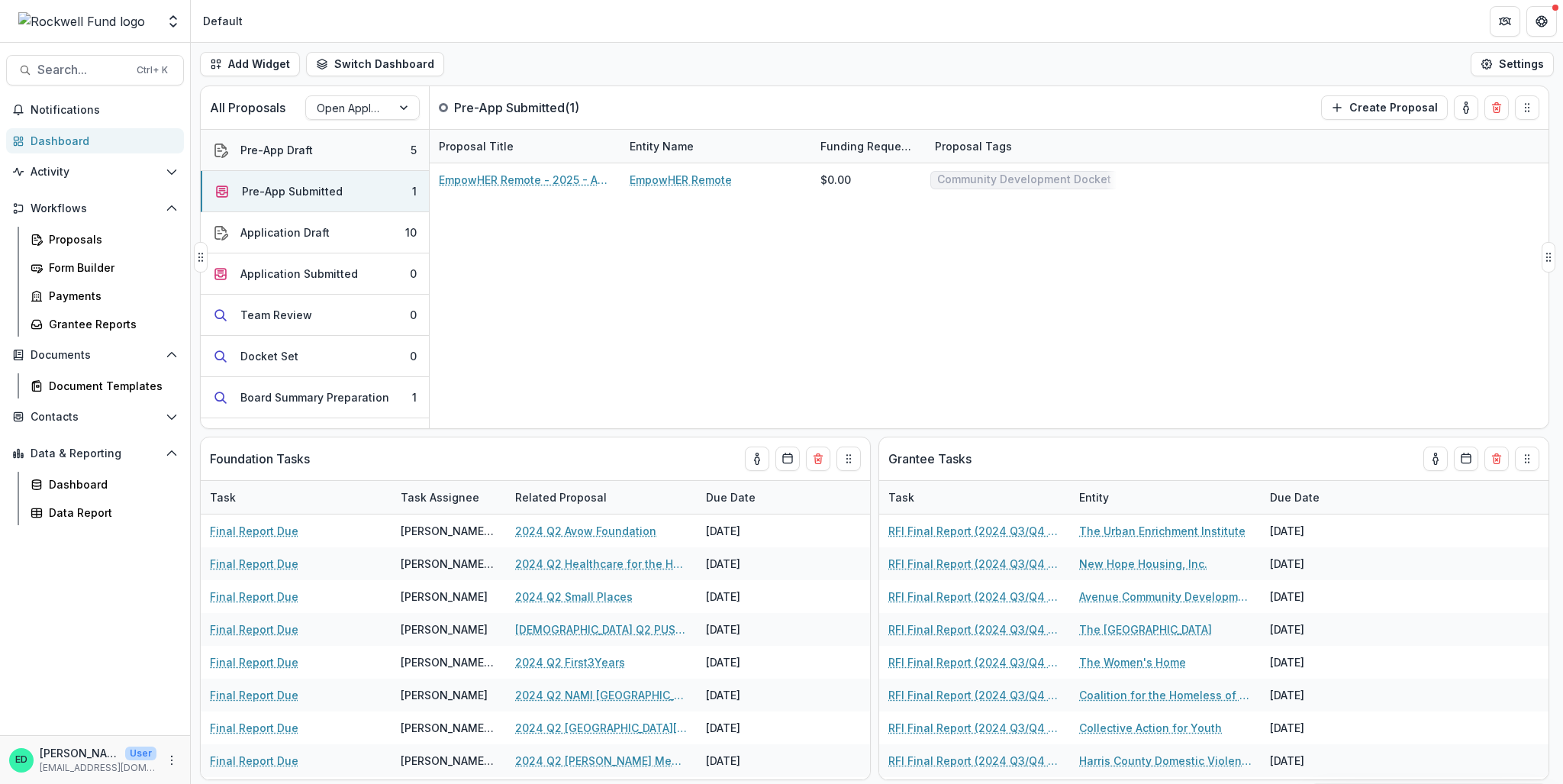
click at [330, 139] on button "Pre-App Draft 5" at bounding box center [315, 150] width 228 height 41
